Goal: Information Seeking & Learning: Compare options

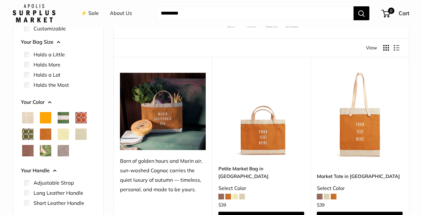
scroll to position [95, 0]
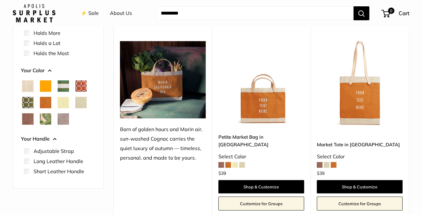
click at [46, 86] on span "Orange" at bounding box center [45, 85] width 11 height 11
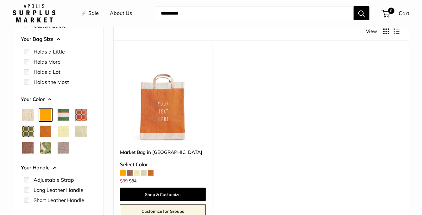
scroll to position [111, 0]
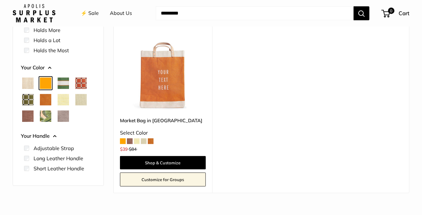
click at [47, 98] on span "Cognac" at bounding box center [45, 99] width 11 height 11
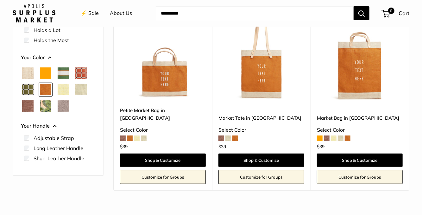
scroll to position [111, 0]
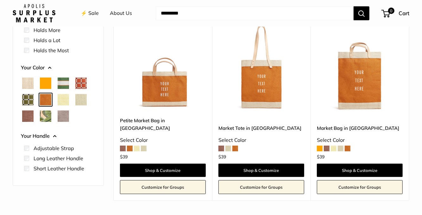
click at [83, 100] on span "Mint Sorbet" at bounding box center [80, 99] width 11 height 11
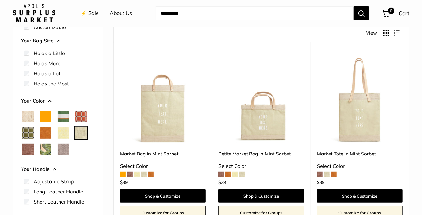
scroll to position [80, 0]
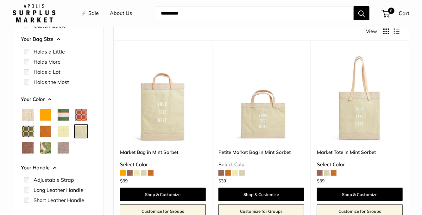
click at [28, 115] on span "Natural" at bounding box center [27, 114] width 11 height 11
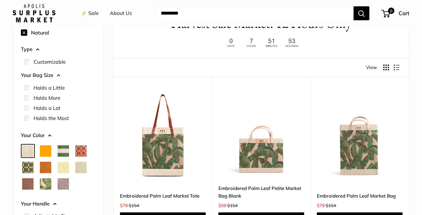
scroll to position [80, 0]
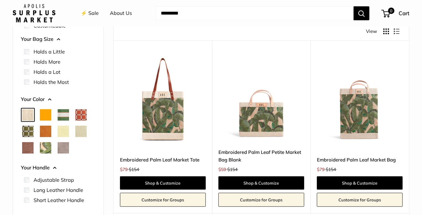
click at [28, 146] on span "Mustang" at bounding box center [27, 147] width 11 height 11
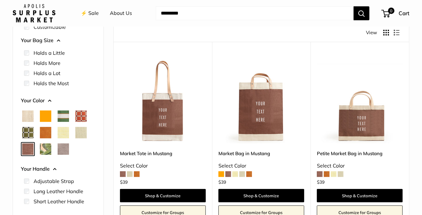
scroll to position [80, 0]
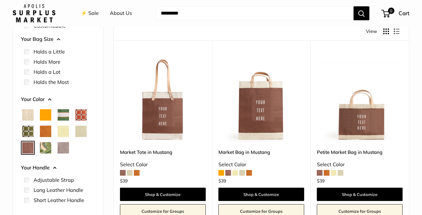
click at [62, 146] on span "Taupe" at bounding box center [63, 147] width 11 height 11
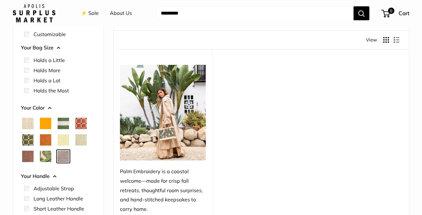
scroll to position [80, 0]
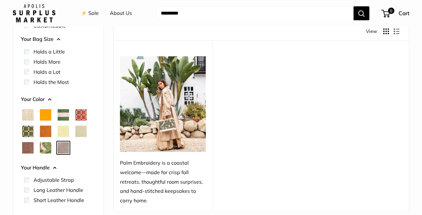
click at [80, 132] on span "Mint Sorbet" at bounding box center [80, 131] width 11 height 11
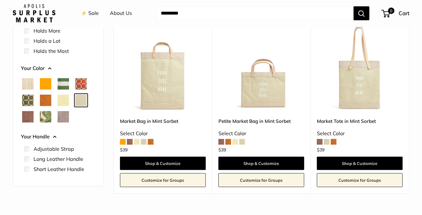
scroll to position [111, 0]
